Goal: Task Accomplishment & Management: Manage account settings

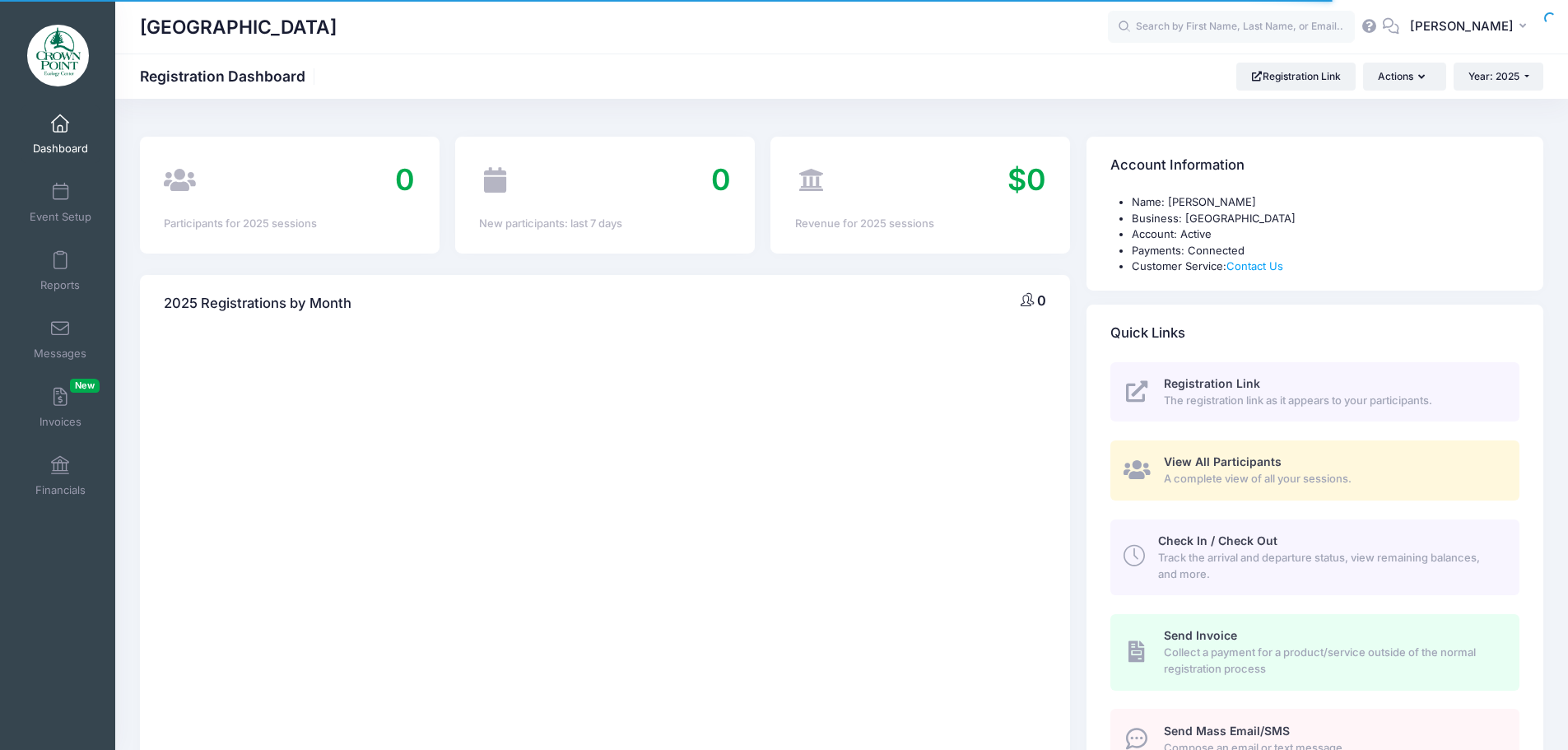
select select
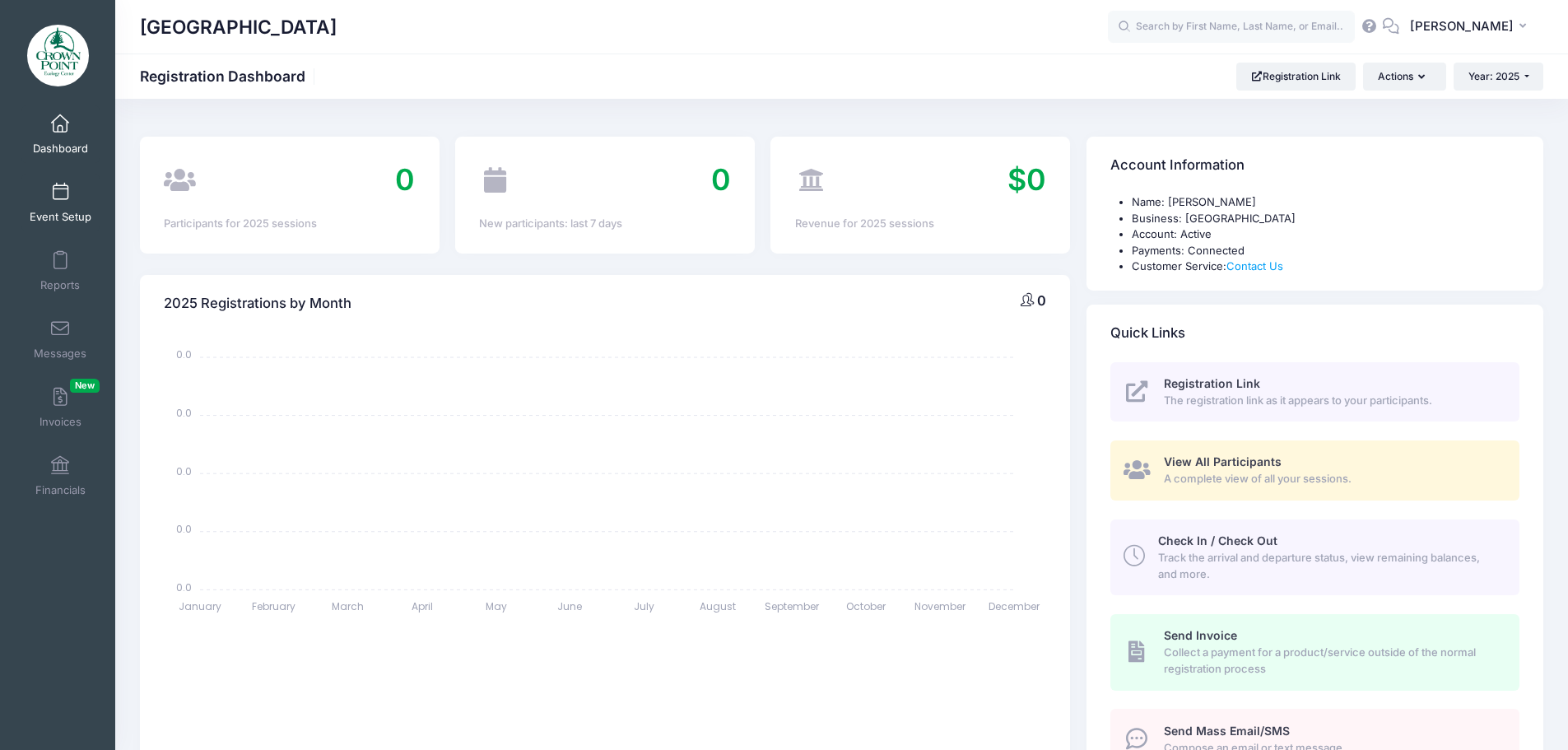
click at [60, 201] on span at bounding box center [60, 193] width 0 height 18
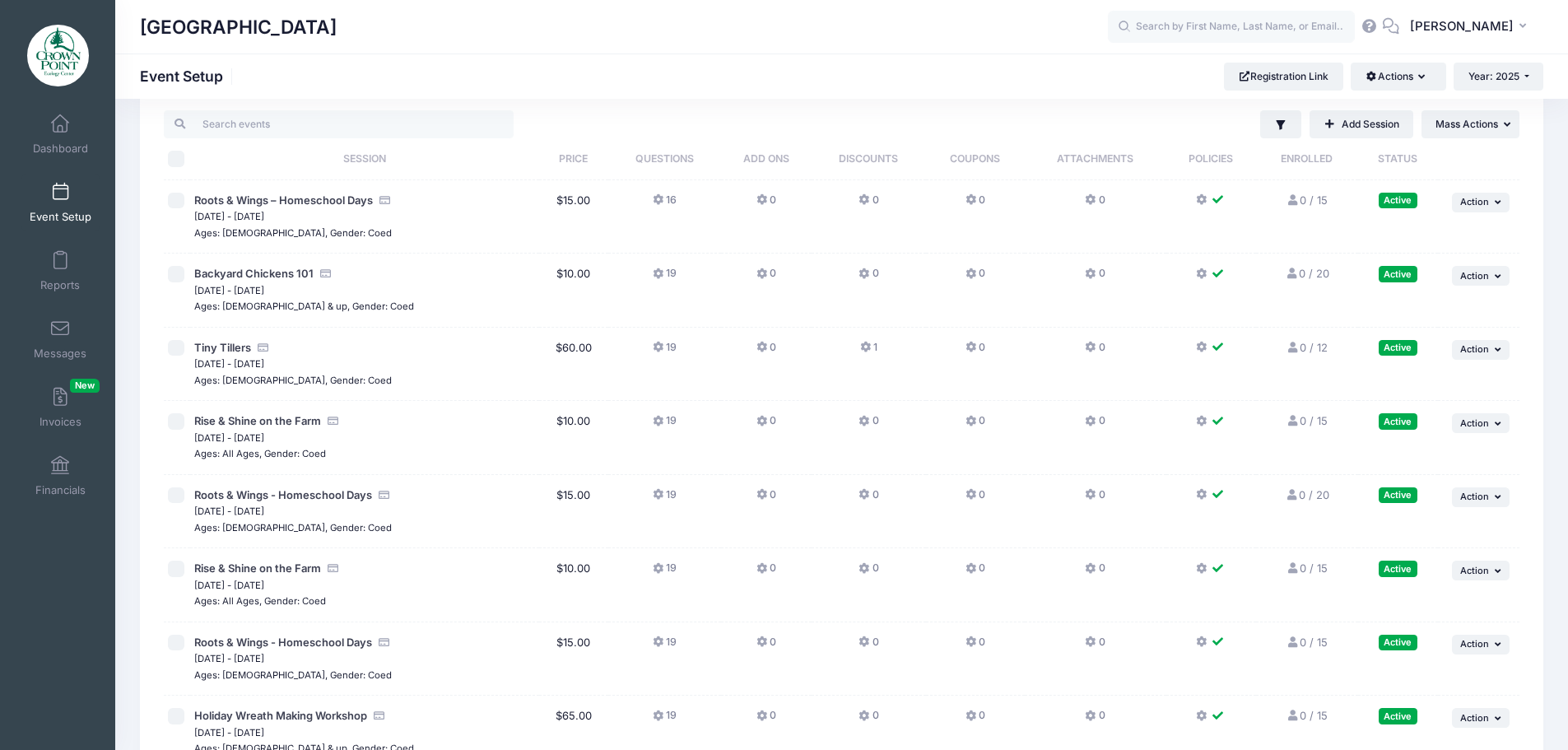
scroll to position [33, 0]
click at [437, 354] on div "Tiny Tillers" at bounding box center [364, 350] width 341 height 17
click at [1486, 357] on button "... Action" at bounding box center [1480, 352] width 58 height 20
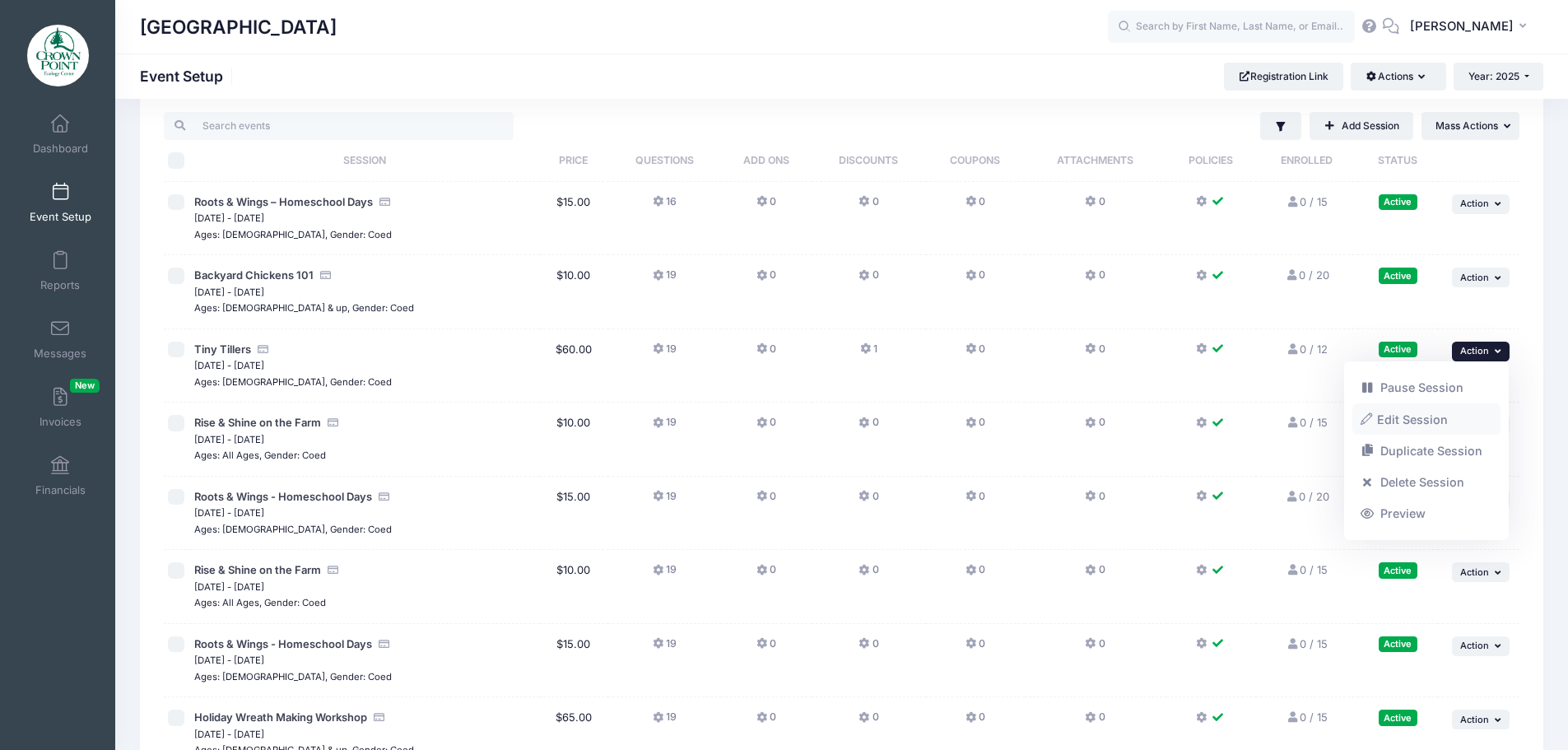
click at [1444, 420] on link "Edit Session" at bounding box center [1427, 419] width 149 height 31
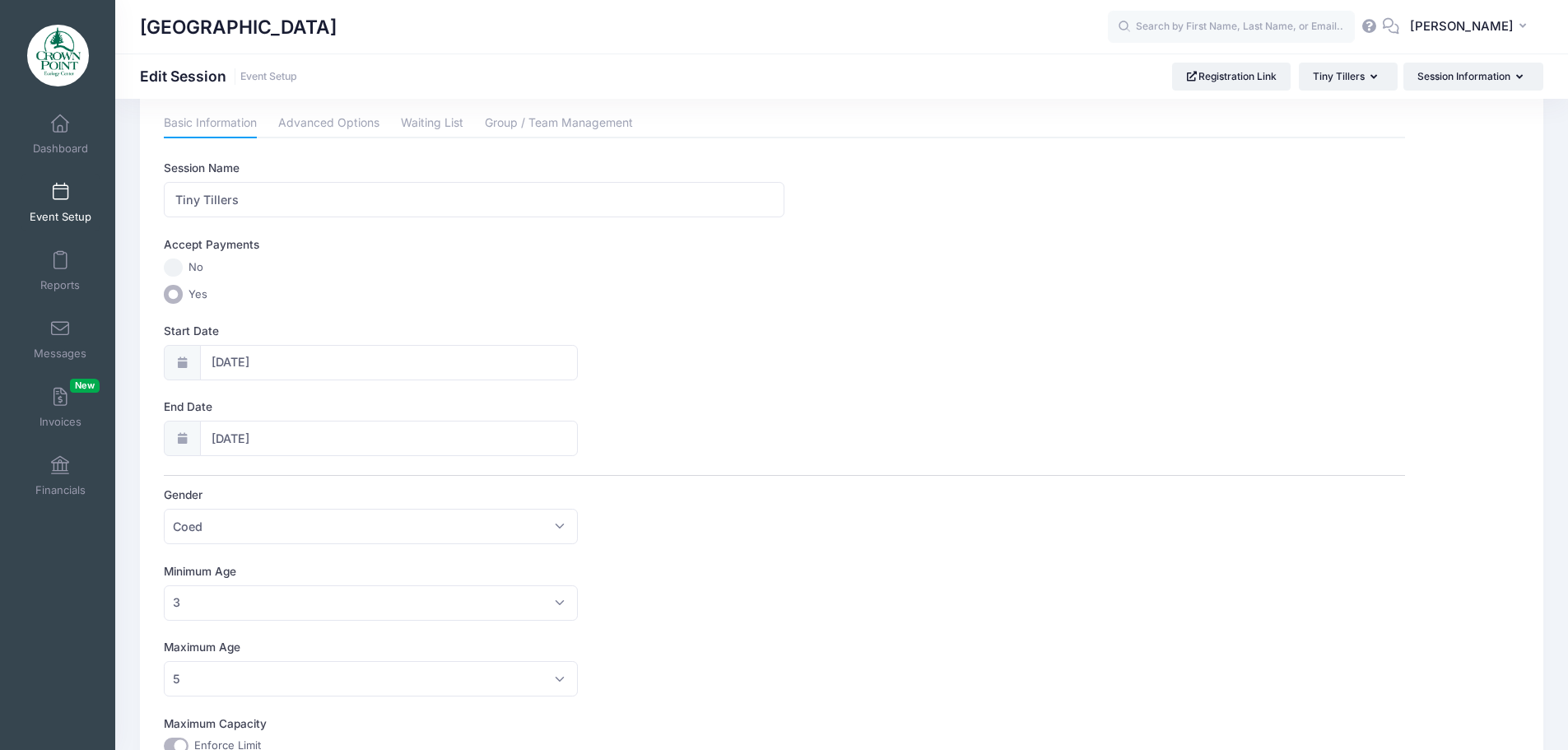
scroll to position [25, 0]
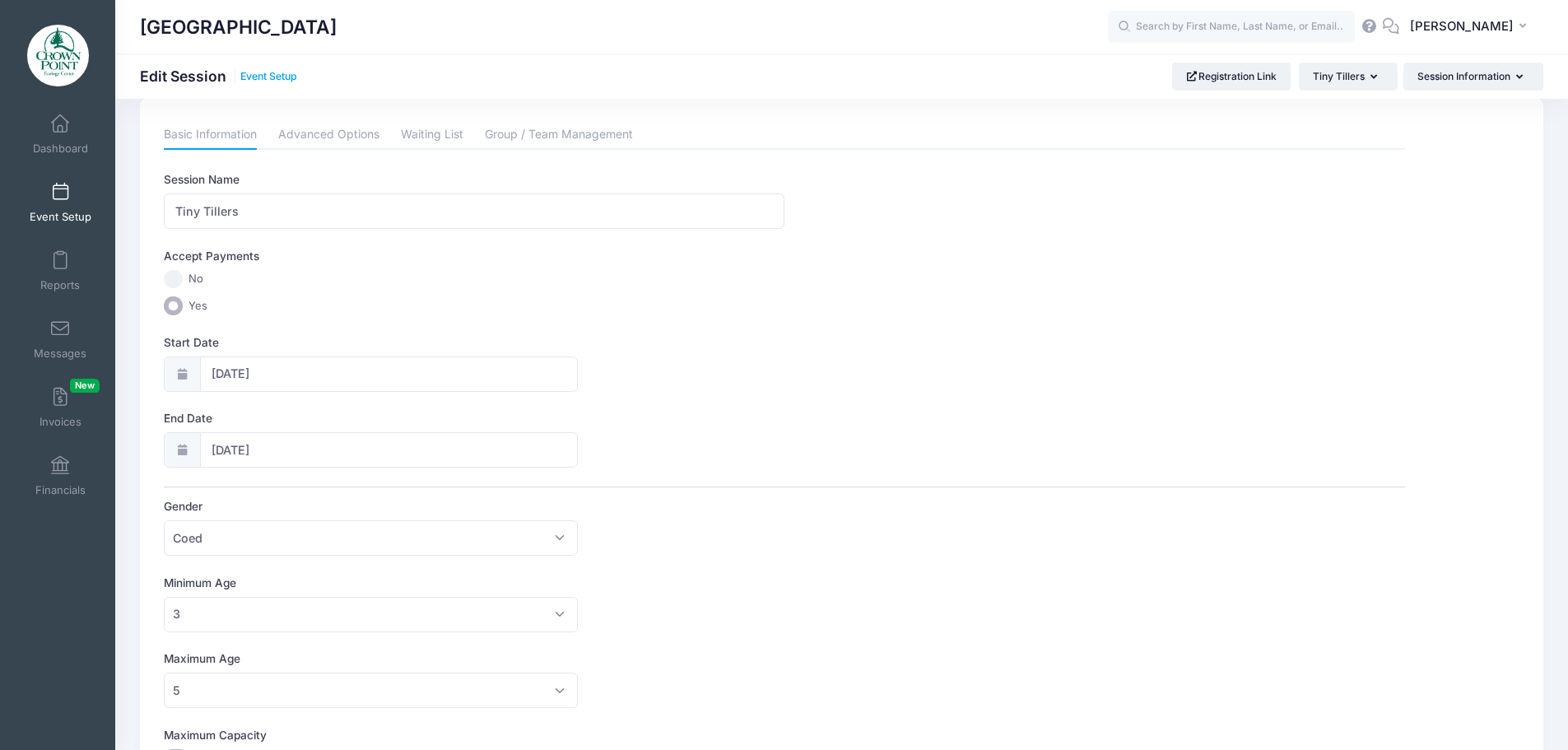
click at [271, 71] on link "Event Setup" at bounding box center [269, 77] width 57 height 13
